Goal: Navigation & Orientation: Go to known website

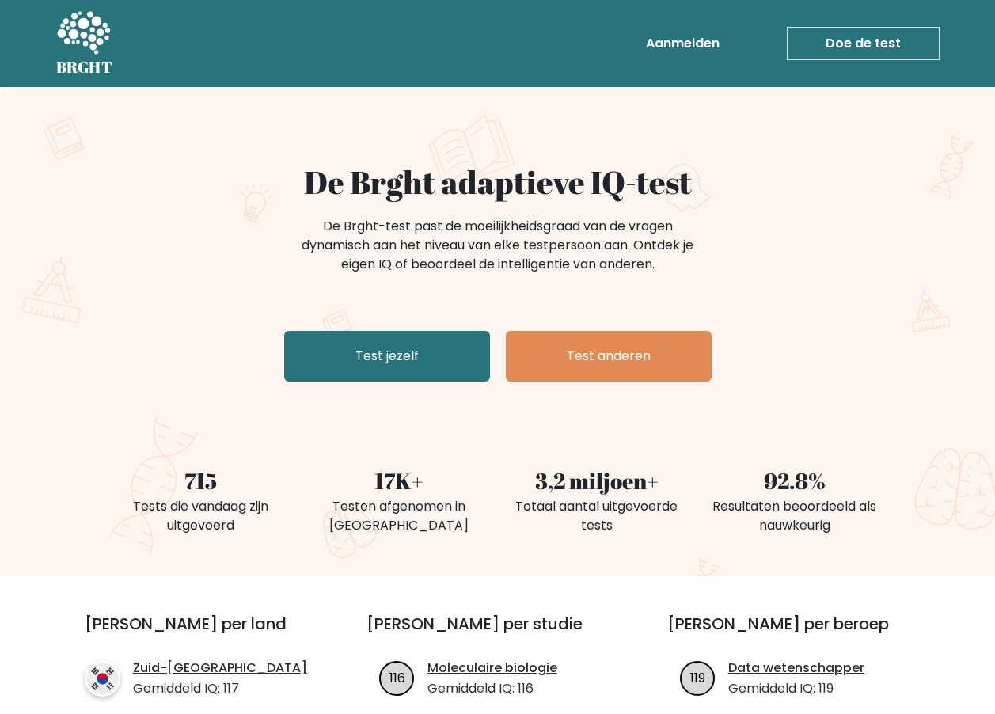
click at [399, 359] on link "Test jezelf" at bounding box center [387, 356] width 206 height 51
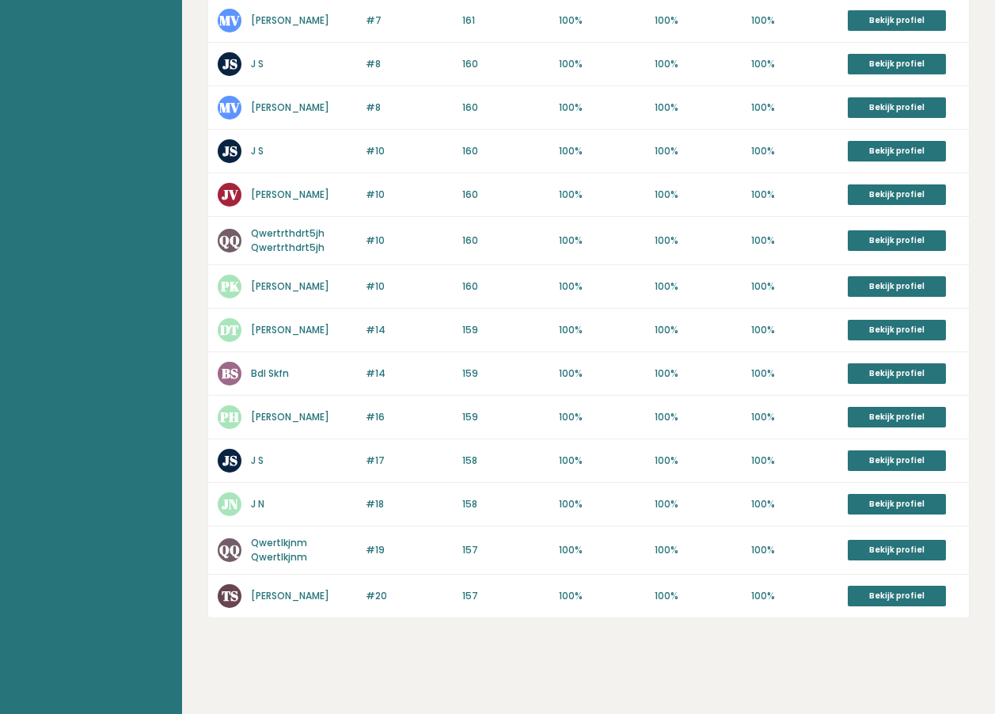
scroll to position [667, 0]
